Goal: Navigation & Orientation: Find specific page/section

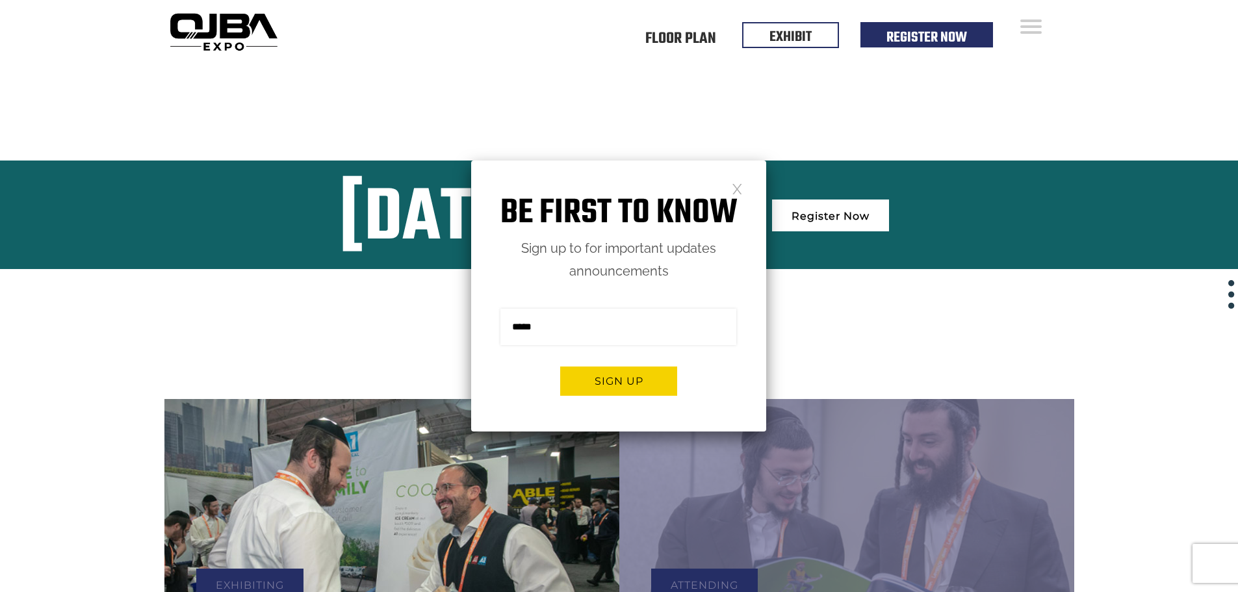
click at [741, 190] on link at bounding box center [737, 188] width 11 height 11
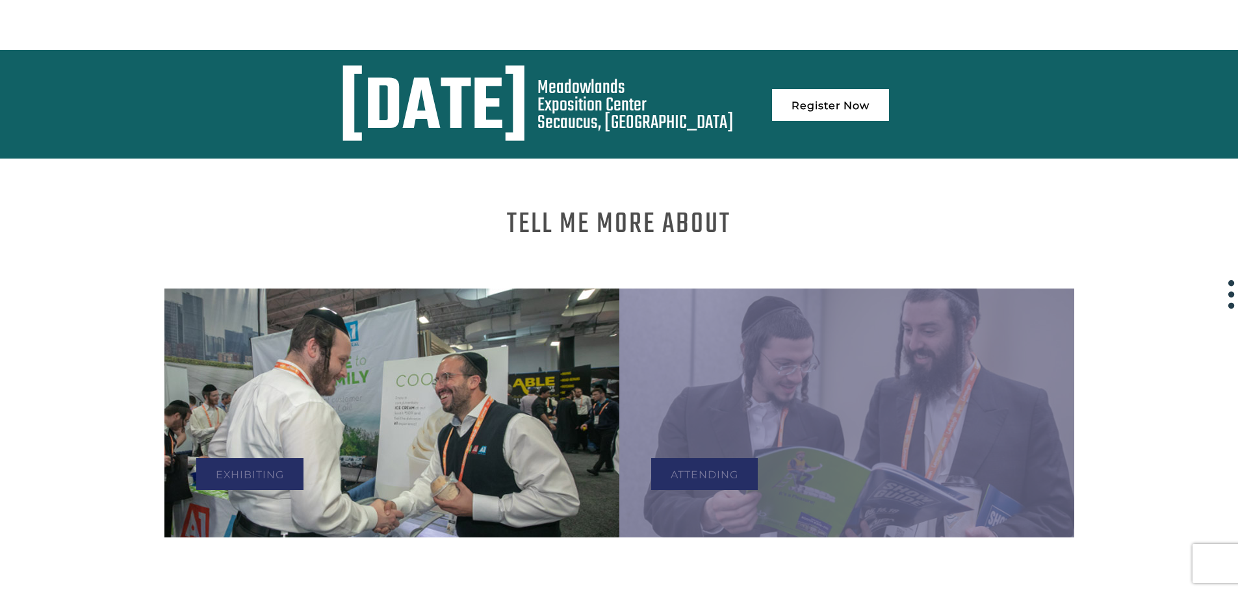
scroll to position [390, 0]
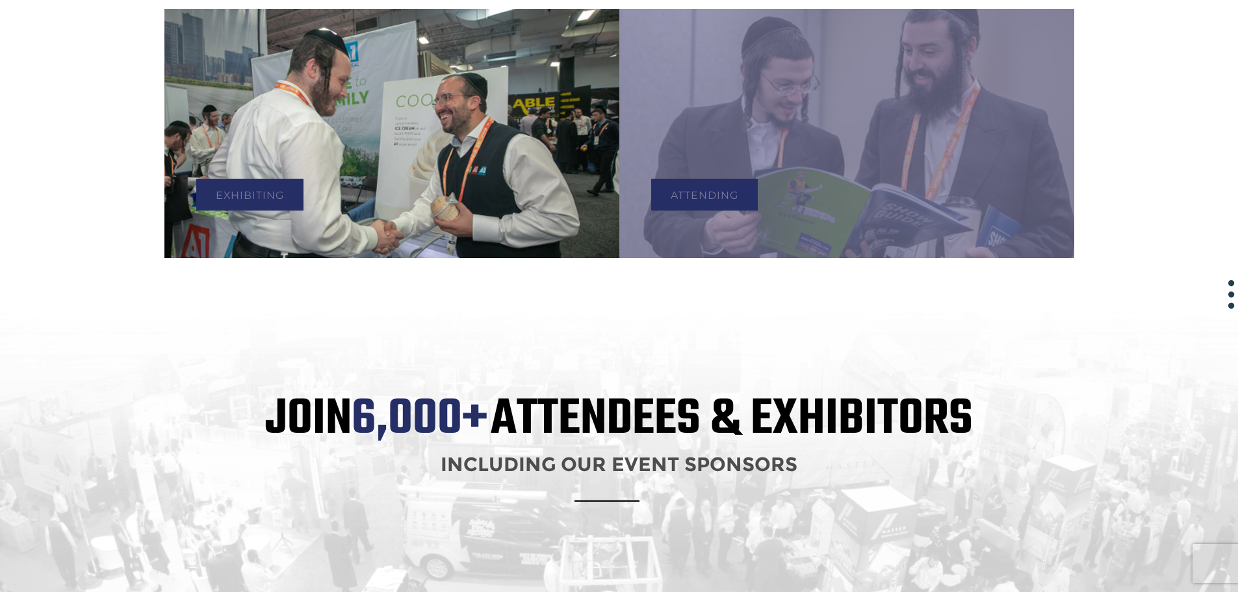
click at [387, 171] on img at bounding box center [391, 133] width 455 height 249
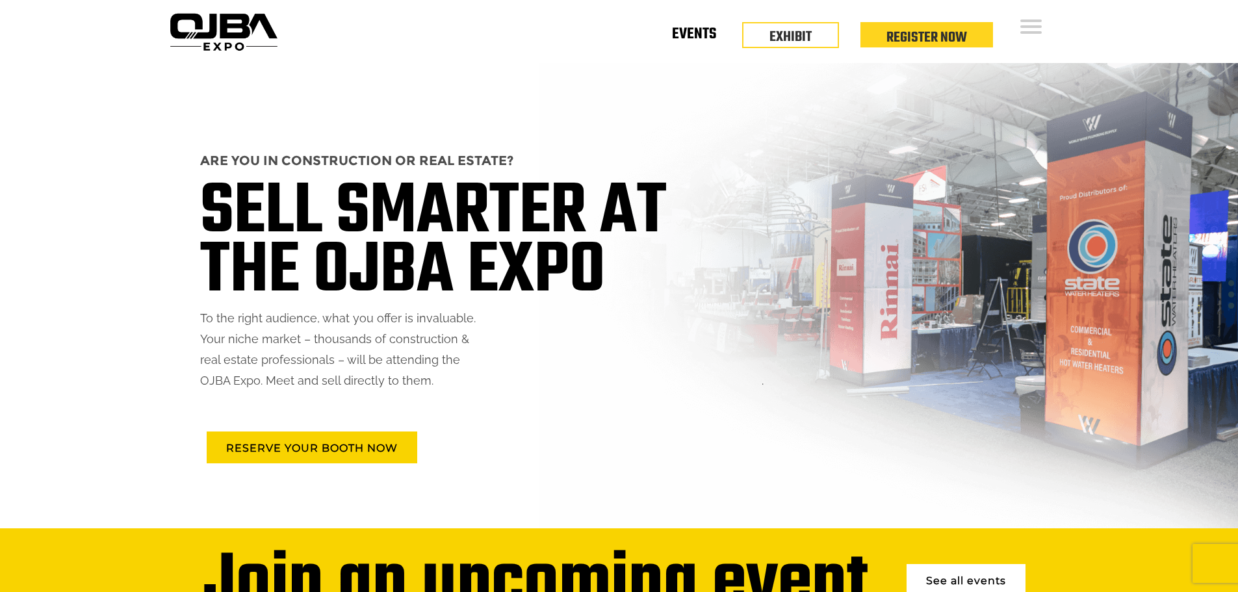
click at [695, 36] on link "Events" at bounding box center [694, 36] width 44 height 5
